Goal: Task Accomplishment & Management: Complete application form

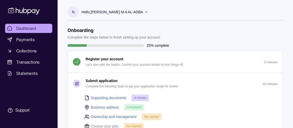
scroll to position [69, 0]
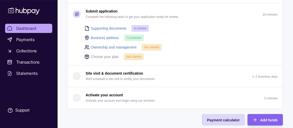
click at [106, 46] on link "Ownership and management" at bounding box center [114, 47] width 46 height 6
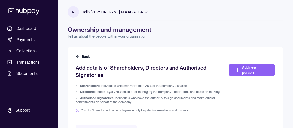
scroll to position [41, 0]
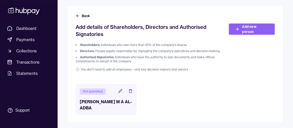
click at [119, 91] on icon at bounding box center [120, 91] width 4 height 4
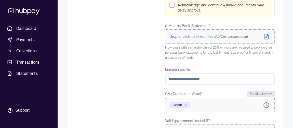
scroll to position [162, 0]
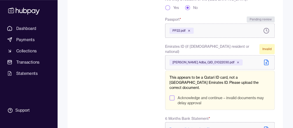
click at [171, 95] on button "Acknowledge and continue – invalid documents may delay approval" at bounding box center [171, 97] width 5 height 5
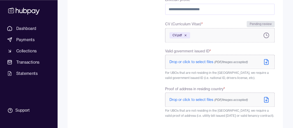
scroll to position [347, 0]
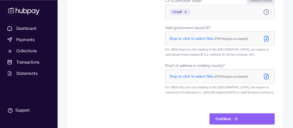
click at [263, 73] on icon at bounding box center [266, 76] width 6 height 6
click at [265, 35] on icon at bounding box center [266, 38] width 6 height 6
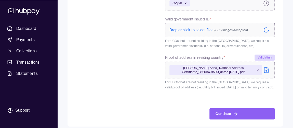
scroll to position [318, 0]
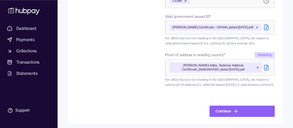
click at [228, 99] on div "Continue" at bounding box center [241, 104] width 65 height 23
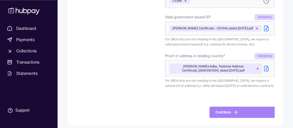
click at [229, 106] on button "Continue" at bounding box center [241, 111] width 65 height 11
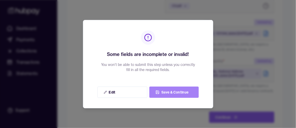
click at [171, 91] on button "Save & Continue" at bounding box center [173, 91] width 49 height 11
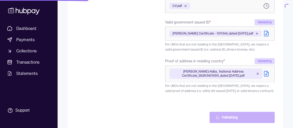
scroll to position [225, 0]
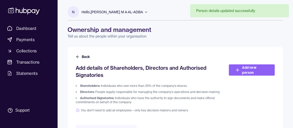
scroll to position [41, 0]
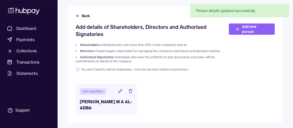
click at [119, 91] on icon at bounding box center [120, 91] width 4 height 4
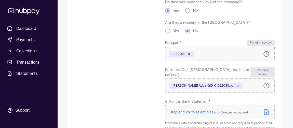
scroll to position [185, 0]
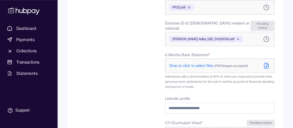
click at [265, 62] on icon at bounding box center [266, 65] width 6 height 6
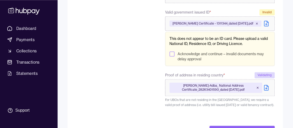
scroll to position [344, 0]
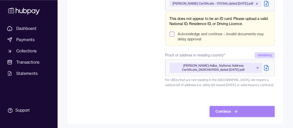
click at [233, 108] on icon "submit" at bounding box center [235, 110] width 5 height 5
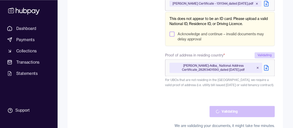
click at [174, 31] on button "Acknowledge and continue – invalid documents may delay approval" at bounding box center [171, 33] width 5 height 5
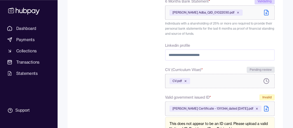
scroll to position [355, 0]
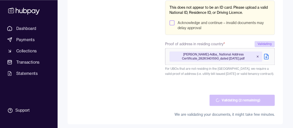
click at [171, 22] on button "Acknowledge and continue – invalid documents may delay approval" at bounding box center [171, 22] width 5 height 5
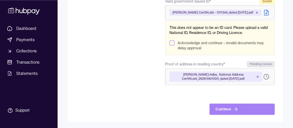
scroll to position [351, 0]
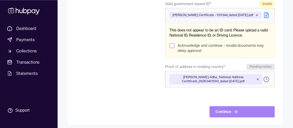
click at [230, 108] on button "Continue" at bounding box center [241, 111] width 65 height 11
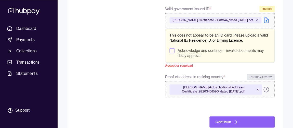
click at [168, 49] on div "This does not appear to be an ID card. Please upload a valid National ID, Resid…" at bounding box center [219, 45] width 109 height 34
click at [170, 48] on button "Acknowledge and continue – invalid documents may delay approval" at bounding box center [171, 50] width 5 height 5
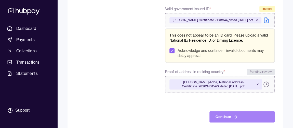
click at [238, 112] on button "Continue" at bounding box center [241, 116] width 65 height 11
click at [222, 115] on button "Continue" at bounding box center [241, 116] width 65 height 11
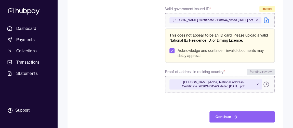
scroll to position [212, 0]
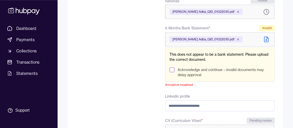
click at [175, 67] on div "Acknowledge and continue – invalid documents may delay approval" at bounding box center [219, 72] width 101 height 10
click at [173, 67] on button "Acknowledge and continue – invalid documents may delay approval" at bounding box center [171, 69] width 5 height 5
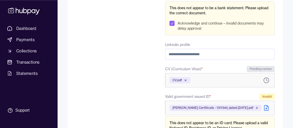
scroll to position [351, 0]
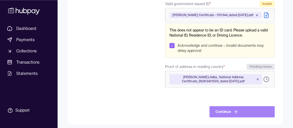
click at [237, 109] on icon "submit" at bounding box center [235, 111] width 5 height 5
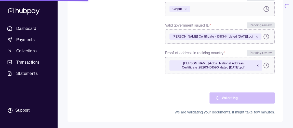
scroll to position [292, 0]
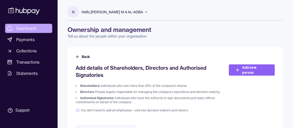
click at [35, 30] on span "Dashboard" at bounding box center [26, 28] width 20 height 6
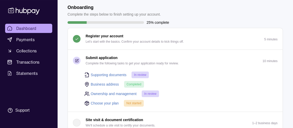
scroll to position [69, 0]
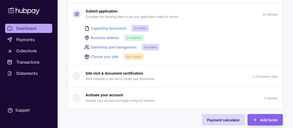
click at [98, 56] on link "Choose your plan" at bounding box center [105, 57] width 28 height 6
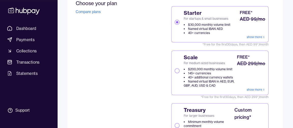
click at [178, 70] on button "Scale For medium sized businesses $200,000 monthly volume limit 145+ currencies…" at bounding box center [176, 70] width 5 height 5
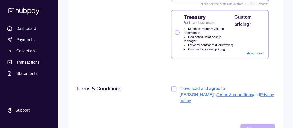
scroll to position [182, 0]
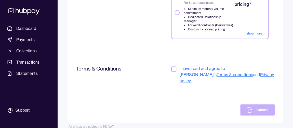
click at [173, 67] on button "button" at bounding box center [173, 68] width 5 height 5
click at [253, 104] on button "Submit" at bounding box center [257, 109] width 34 height 11
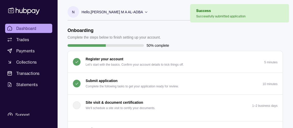
scroll to position [69, 0]
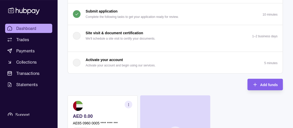
drag, startPoint x: 90, startPoint y: 57, endPoint x: 121, endPoint y: 59, distance: 31.4
click at [121, 59] on p "Activate your account" at bounding box center [104, 60] width 37 height 6
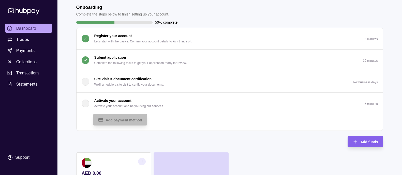
scroll to position [0, 0]
